Goal: Information Seeking & Learning: Learn about a topic

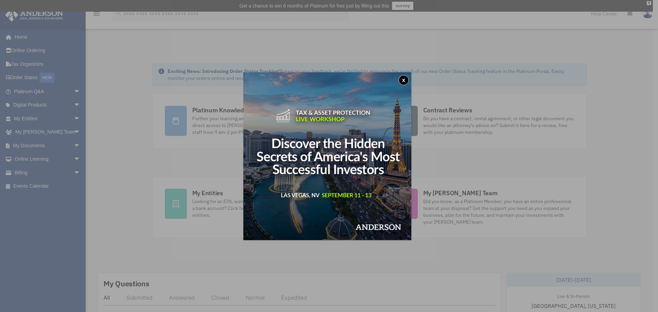
click at [409, 76] on button "x" at bounding box center [404, 80] width 10 height 10
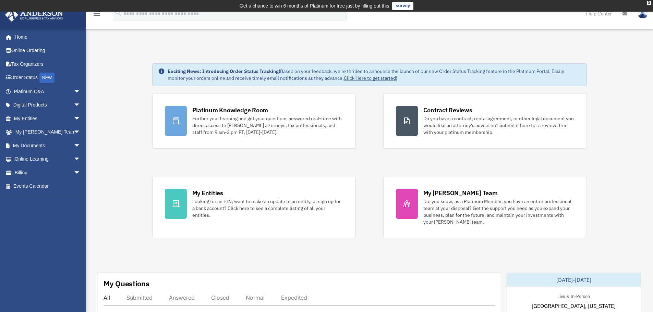
drag, startPoint x: 650, startPoint y: 3, endPoint x: 643, endPoint y: 5, distance: 7.9
click at [650, 3] on div "X" at bounding box center [649, 3] width 4 height 4
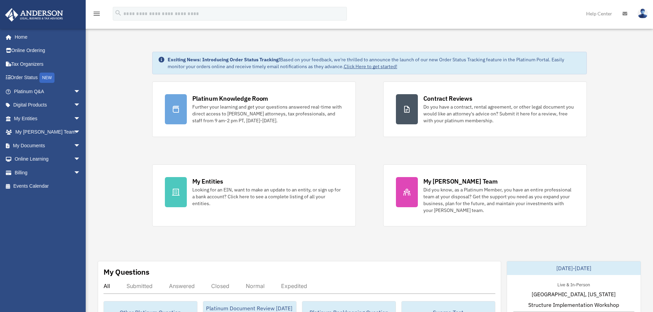
click at [74, 119] on span "arrow_drop_down" at bounding box center [81, 119] width 14 height 14
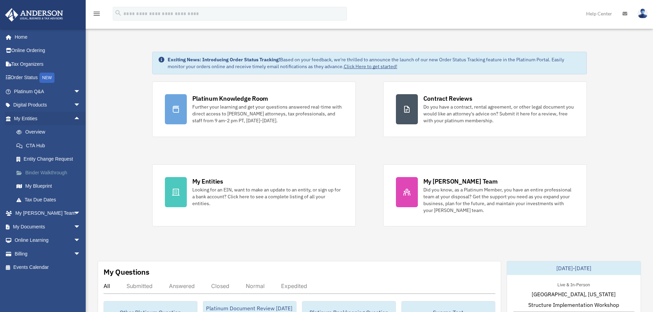
click at [62, 174] on link "Binder Walkthrough" at bounding box center [50, 173] width 81 height 14
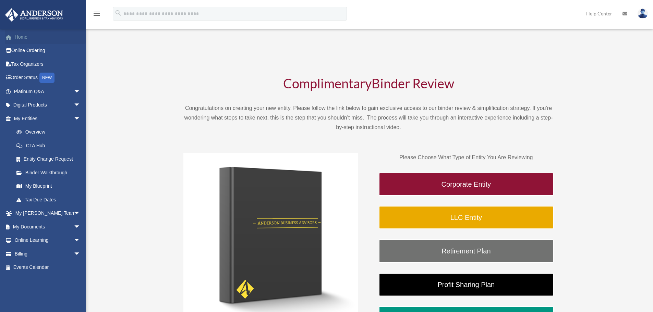
click at [17, 35] on link "Home" at bounding box center [48, 37] width 86 height 14
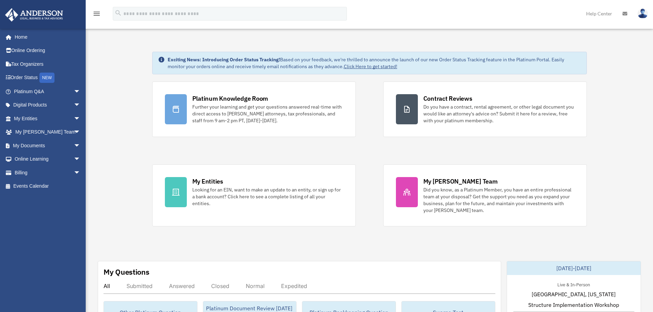
click at [382, 151] on div "Platinum Knowledge Room Further your learning and get your questions answered r…" at bounding box center [369, 154] width 435 height 145
click at [349, 140] on div "Platinum Knowledge Room Further your learning and get your questions answered r…" at bounding box center [369, 154] width 435 height 145
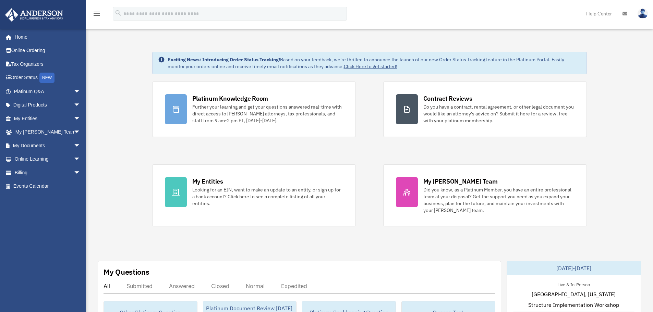
click at [74, 94] on span "arrow_drop_down" at bounding box center [81, 92] width 14 height 14
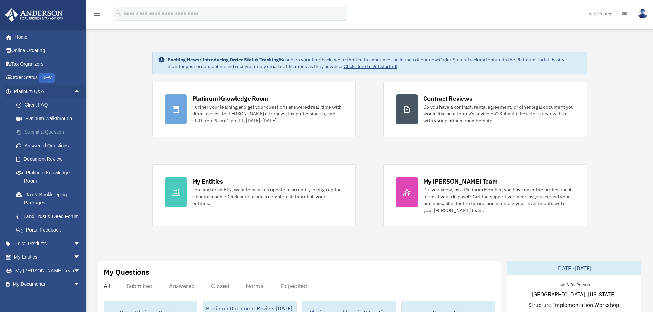
click at [59, 135] on link "Submit a Question" at bounding box center [50, 132] width 81 height 14
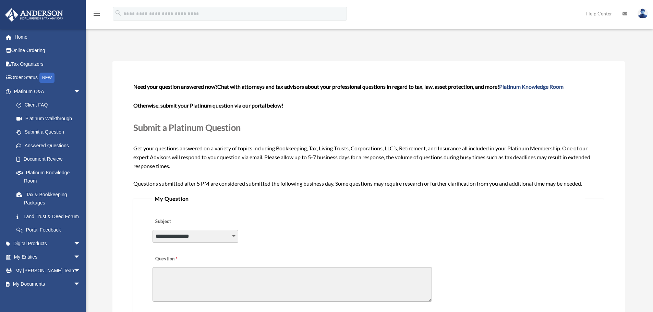
click at [162, 47] on div "Submit A Question date_range Published on Last updated June 7, 2024 May 11, 202…" at bounding box center [368, 259] width 523 height 442
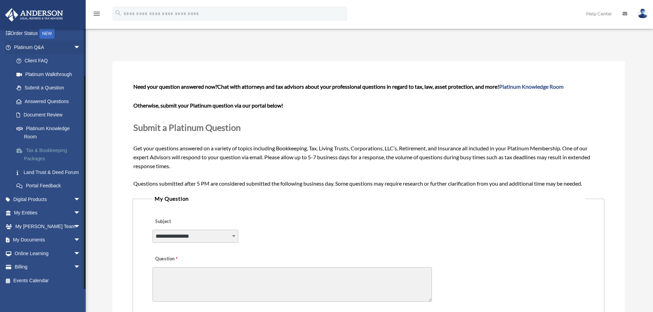
scroll to position [34, 0]
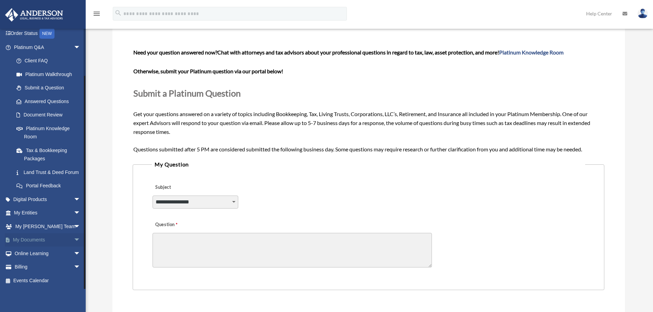
click at [74, 238] on span "arrow_drop_down" at bounding box center [81, 240] width 14 height 14
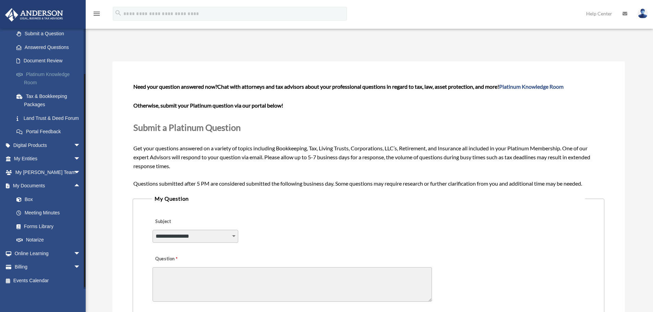
scroll to position [107, 0]
click at [74, 147] on span "arrow_drop_down" at bounding box center [81, 145] width 14 height 14
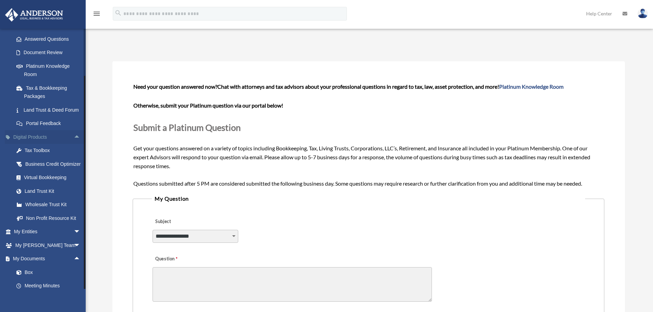
click at [74, 144] on span "arrow_drop_up" at bounding box center [81, 137] width 14 height 14
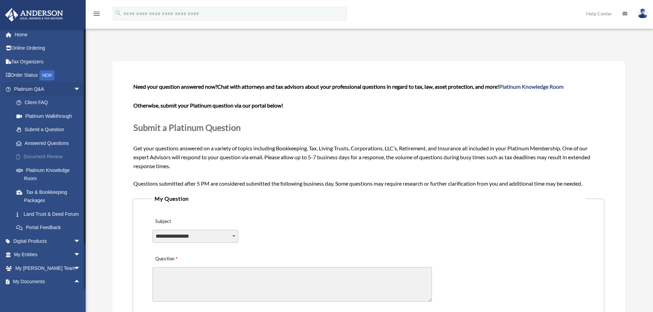
scroll to position [0, 0]
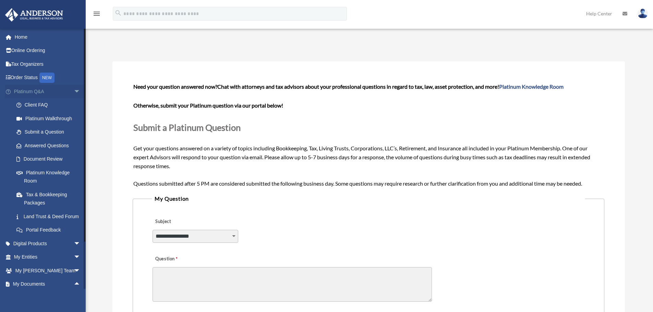
click at [74, 91] on span "arrow_drop_down" at bounding box center [81, 92] width 14 height 14
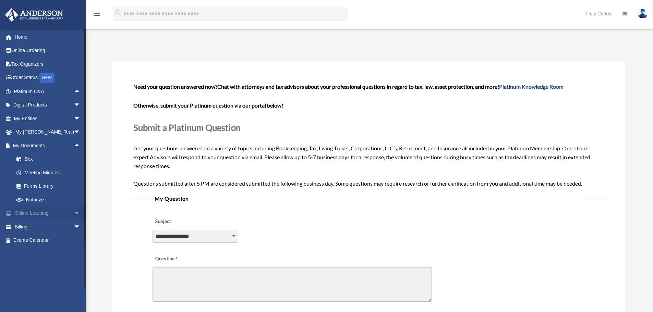
click at [74, 213] on span "arrow_drop_down" at bounding box center [81, 214] width 14 height 14
click at [74, 145] on span "arrow_drop_up" at bounding box center [81, 146] width 14 height 14
click at [74, 158] on span "arrow_drop_up" at bounding box center [81, 160] width 14 height 14
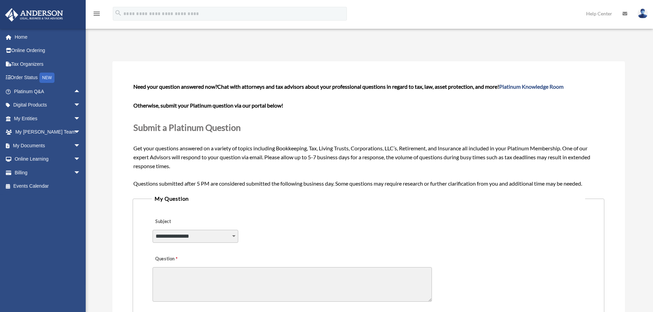
click at [129, 41] on div "Submit A Question date_range Published on Last updated June 7, 2024 May 11, 202…" at bounding box center [368, 259] width 523 height 442
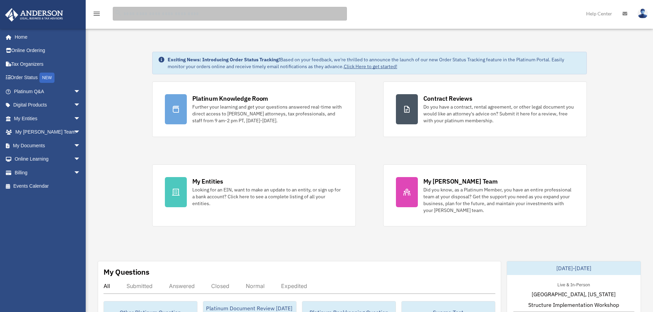
click at [162, 11] on input "search" at bounding box center [230, 14] width 234 height 14
type input "***"
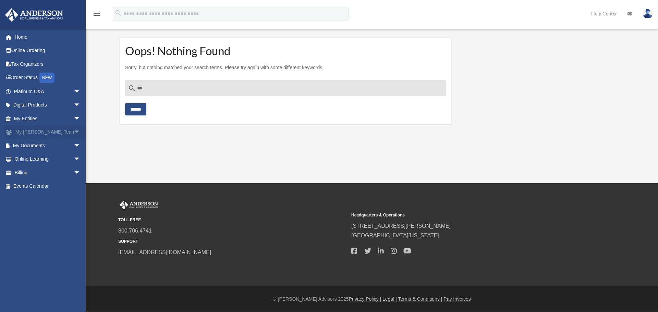
click at [74, 135] on span "arrow_drop_down" at bounding box center [81, 132] width 14 height 14
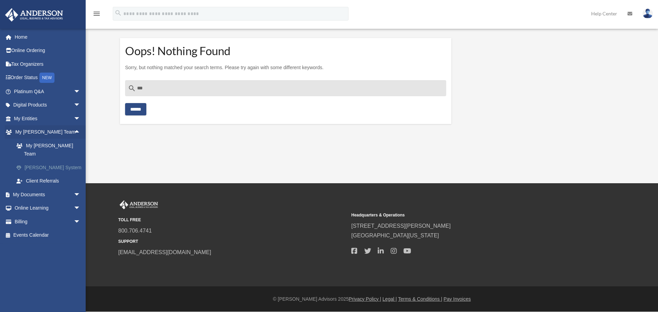
click at [58, 161] on link "[PERSON_NAME] System" at bounding box center [50, 168] width 81 height 14
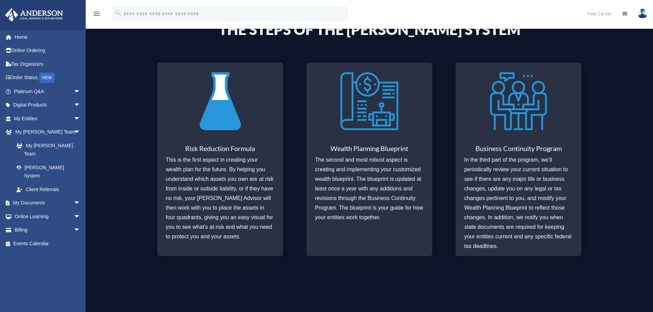
scroll to position [309, 0]
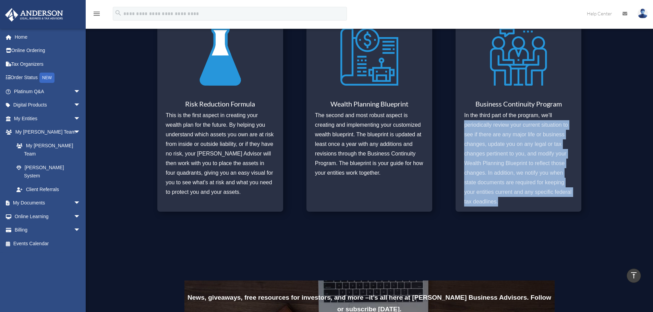
drag, startPoint x: 464, startPoint y: 128, endPoint x: 567, endPoint y: 201, distance: 127.1
click at [567, 201] on div "Business Continuity Program In the third part of the program, we’ll periodicall…" at bounding box center [519, 114] width 126 height 193
copy p "periodically review your current situation to see if there are any major life o…"
